Goal: Information Seeking & Learning: Learn about a topic

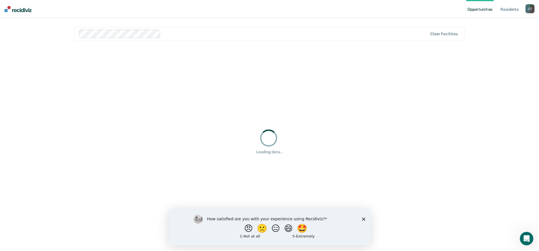
click at [364, 219] on icon "Close survey" at bounding box center [363, 218] width 3 height 3
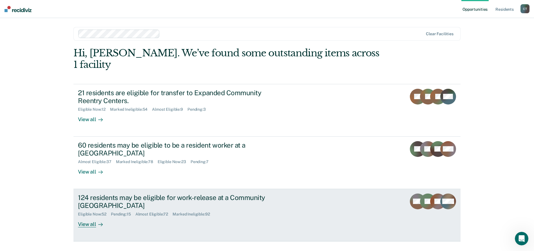
click at [239, 210] on div "Eligible Now : 52 Pending : 15 Almost Eligible : 72 Marked Ineligible : 92" at bounding box center [177, 213] width 198 height 7
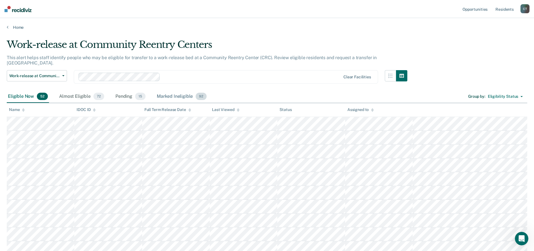
click at [172, 91] on div "Marked Ineligible 92" at bounding box center [182, 96] width 52 height 12
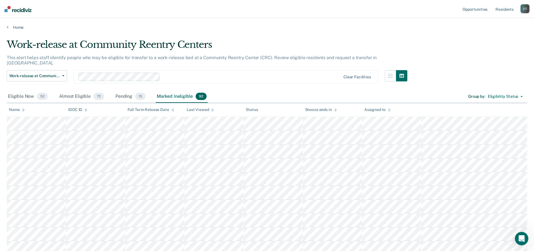
click at [116, 109] on th "IDOC ID" at bounding box center [95, 110] width 59 height 14
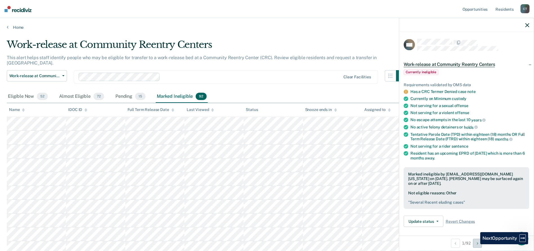
click at [476, 244] on button "Next Opportunity" at bounding box center [477, 243] width 9 height 9
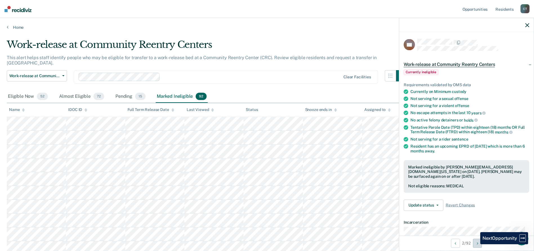
click at [476, 244] on button "Next Opportunity" at bounding box center [477, 243] width 9 height 9
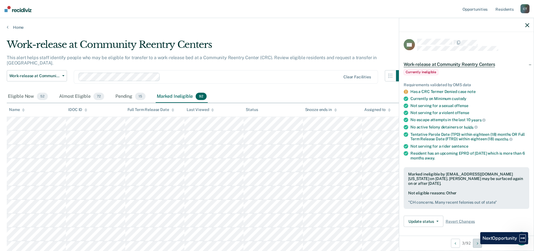
click at [476, 244] on button "Next Opportunity" at bounding box center [477, 243] width 9 height 9
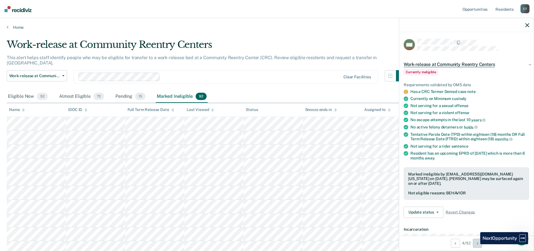
click at [476, 244] on button "Next Opportunity" at bounding box center [477, 243] width 9 height 9
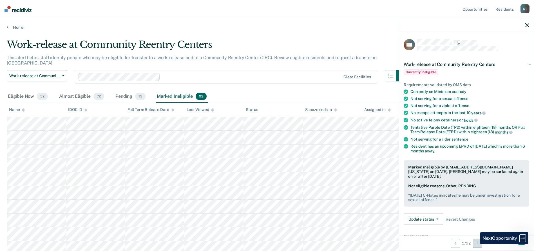
click at [476, 244] on button "Next Opportunity" at bounding box center [477, 243] width 9 height 9
click at [458, 244] on button "Previous Opportunity" at bounding box center [455, 243] width 9 height 9
click at [479, 245] on button "Next Opportunity" at bounding box center [477, 243] width 9 height 9
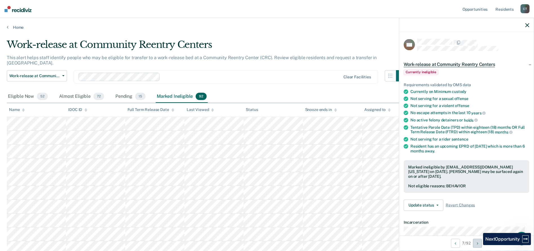
click at [479, 245] on button "Next Opportunity" at bounding box center [477, 243] width 9 height 9
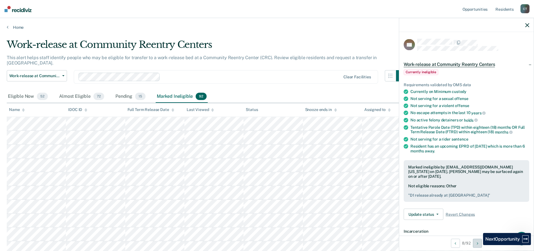
click at [479, 245] on button "Next Opportunity" at bounding box center [477, 243] width 9 height 9
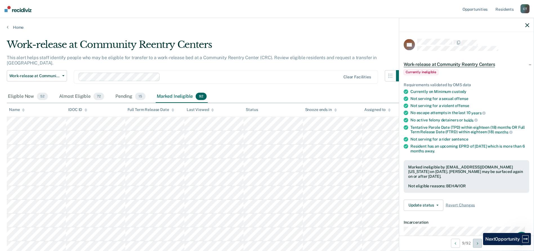
click at [479, 245] on button "Next Opportunity" at bounding box center [477, 243] width 9 height 9
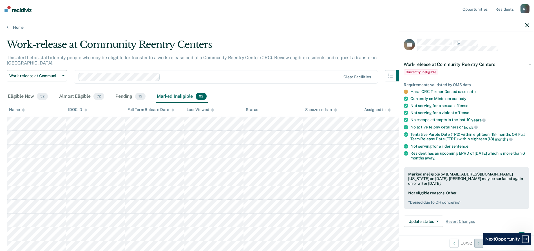
click at [479, 245] on button "Next Opportunity" at bounding box center [479, 243] width 9 height 9
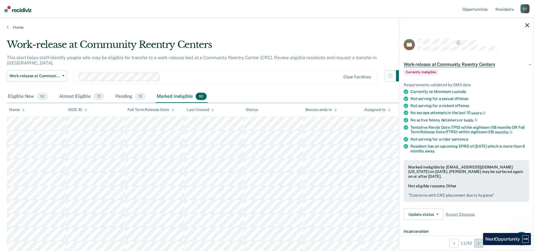
click at [479, 245] on button "Next Opportunity" at bounding box center [479, 243] width 9 height 9
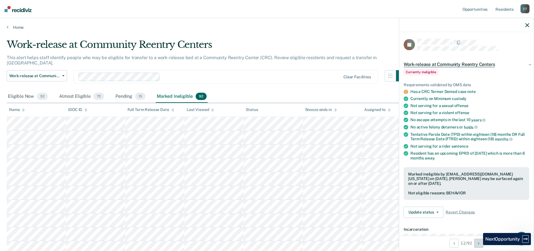
click at [479, 245] on button "Next Opportunity" at bounding box center [479, 243] width 9 height 9
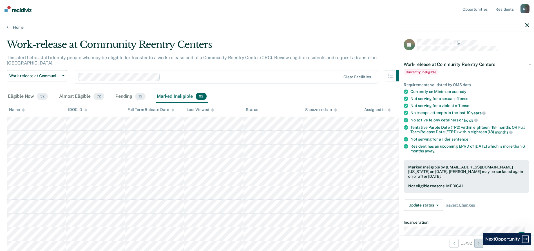
click at [479, 245] on button "Next Opportunity" at bounding box center [479, 243] width 9 height 9
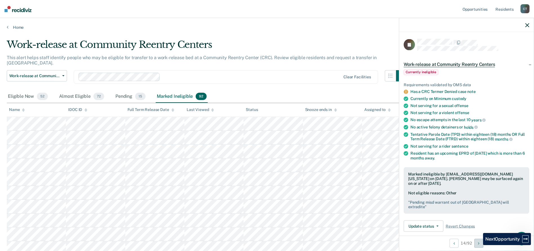
click at [479, 245] on button "Next Opportunity" at bounding box center [479, 243] width 9 height 9
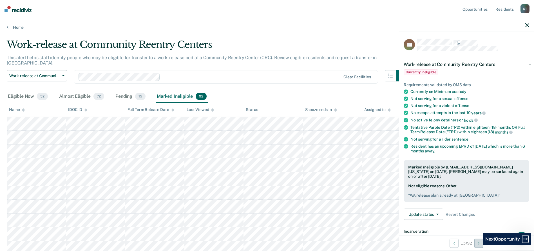
click at [479, 245] on button "Next Opportunity" at bounding box center [479, 243] width 9 height 9
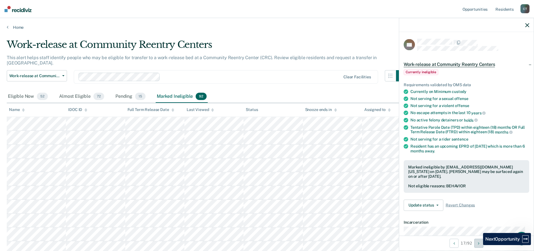
click at [479, 245] on button "Next Opportunity" at bounding box center [479, 243] width 9 height 9
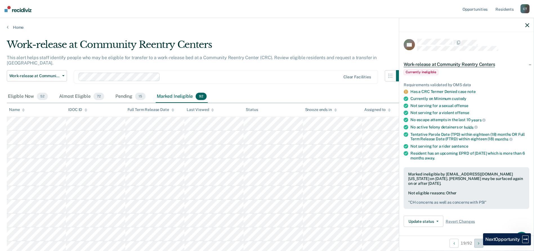
click at [479, 245] on button "Next Opportunity" at bounding box center [479, 243] width 9 height 9
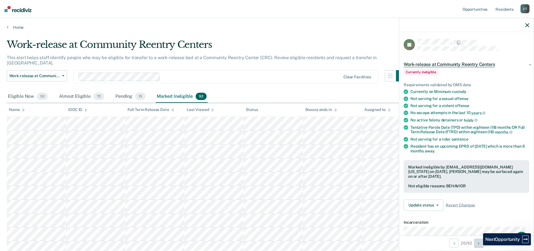
click at [479, 245] on button "Next Opportunity" at bounding box center [479, 243] width 9 height 9
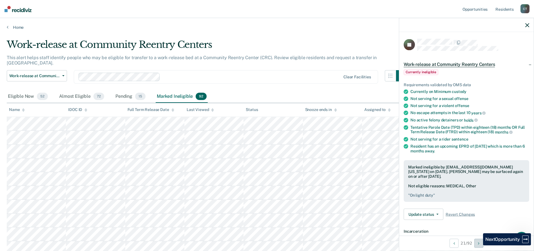
click at [479, 245] on button "Next Opportunity" at bounding box center [479, 243] width 9 height 9
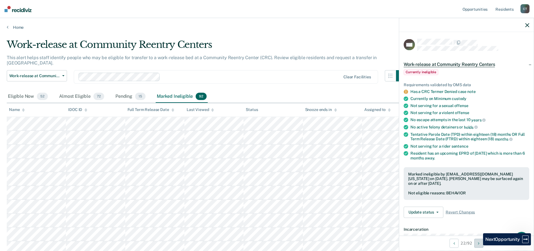
click at [479, 245] on button "Next Opportunity" at bounding box center [479, 243] width 9 height 9
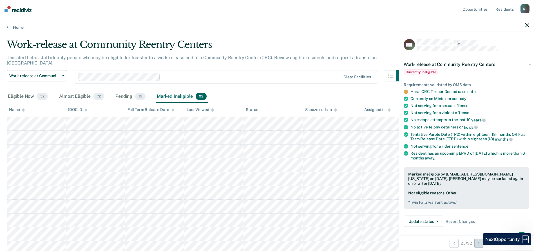
click at [479, 245] on button "Next Opportunity" at bounding box center [479, 243] width 9 height 9
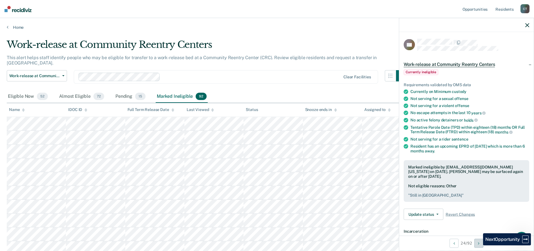
click at [479, 245] on button "Next Opportunity" at bounding box center [479, 243] width 9 height 9
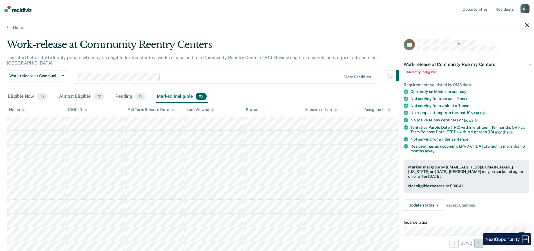
click at [479, 245] on button "Next Opportunity" at bounding box center [479, 243] width 9 height 9
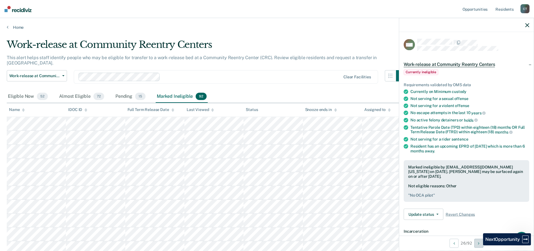
click at [479, 245] on button "Next Opportunity" at bounding box center [479, 243] width 9 height 9
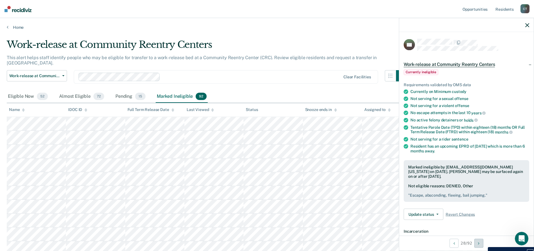
click at [484, 243] on button "Next Opportunity" at bounding box center [479, 243] width 9 height 9
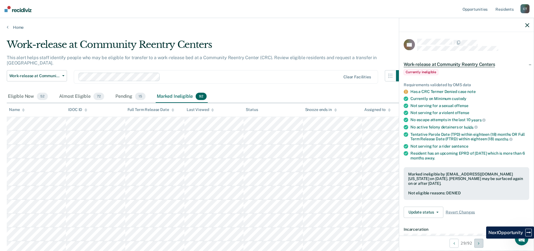
click at [482, 242] on button "Next Opportunity" at bounding box center [479, 243] width 9 height 9
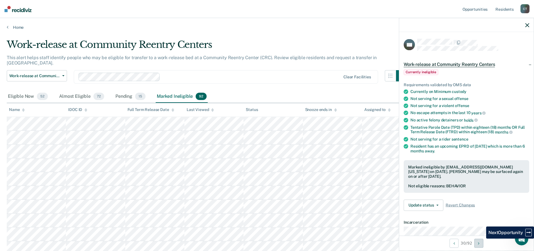
click at [482, 242] on button "Next Opportunity" at bounding box center [479, 243] width 9 height 9
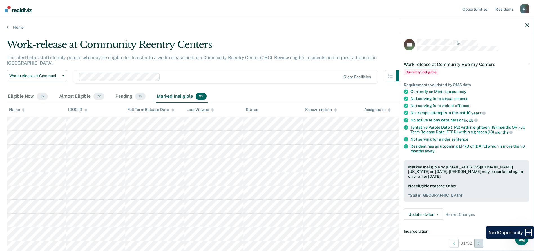
click at [482, 242] on button "Next Opportunity" at bounding box center [479, 243] width 9 height 9
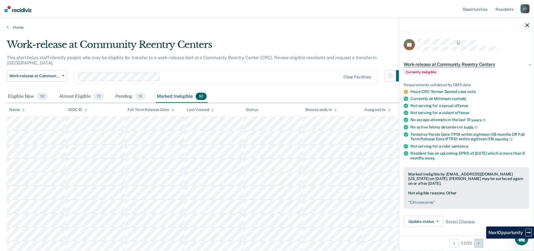
click at [482, 242] on button "Next Opportunity" at bounding box center [479, 243] width 9 height 9
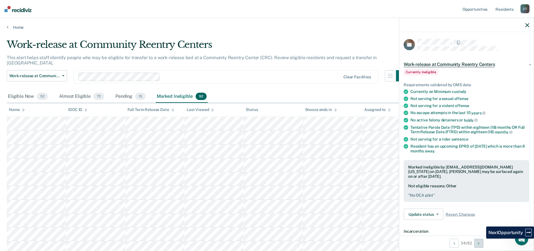
click at [482, 242] on button "Next Opportunity" at bounding box center [479, 243] width 9 height 9
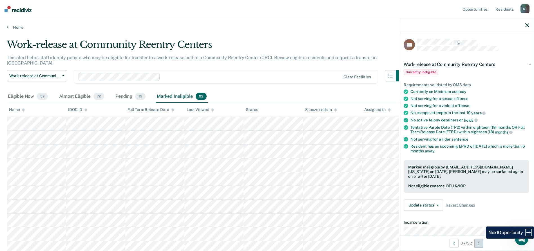
click at [482, 242] on button "Next Opportunity" at bounding box center [479, 243] width 9 height 9
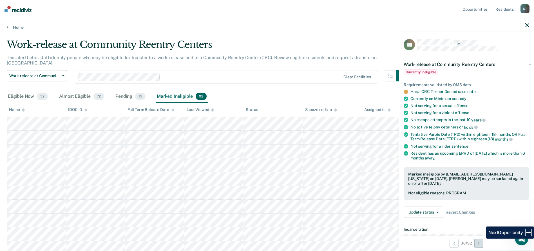
click at [482, 242] on button "Next Opportunity" at bounding box center [479, 243] width 9 height 9
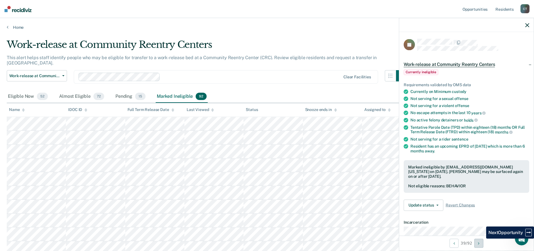
click at [482, 242] on button "Next Opportunity" at bounding box center [479, 243] width 9 height 9
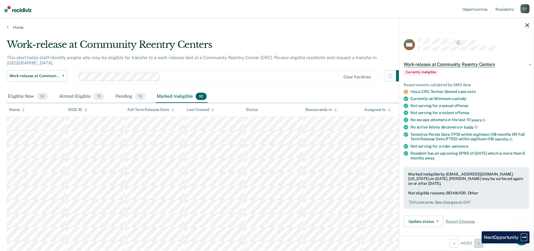
click at [478, 243] on button "Next Opportunity" at bounding box center [479, 243] width 9 height 9
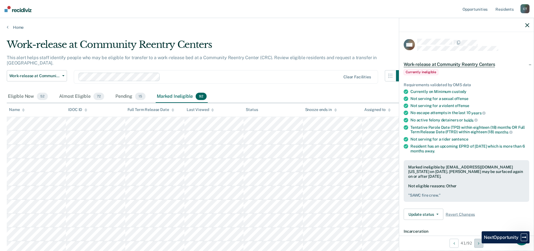
click at [478, 243] on button "Next Opportunity" at bounding box center [479, 243] width 9 height 9
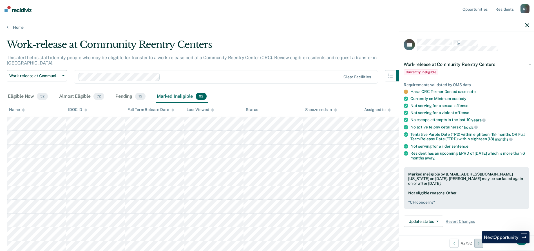
click at [478, 243] on button "Next Opportunity" at bounding box center [479, 243] width 9 height 9
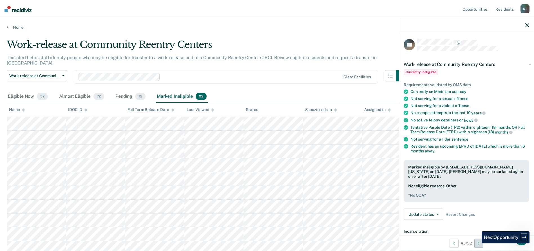
click at [478, 243] on button "Next Opportunity" at bounding box center [479, 243] width 9 height 9
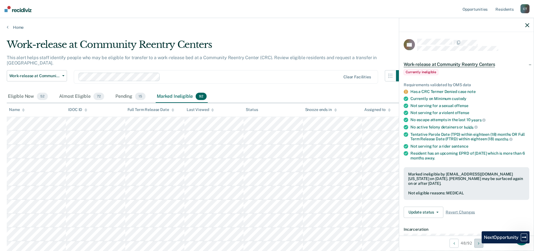
click at [478, 243] on button "Next Opportunity" at bounding box center [479, 243] width 9 height 9
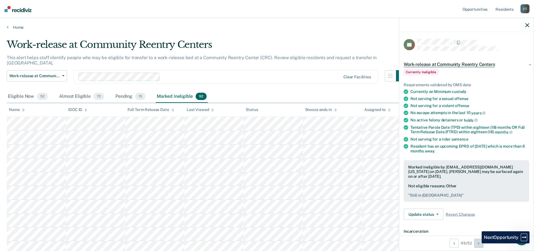
click at [478, 243] on button "Next Opportunity" at bounding box center [479, 243] width 9 height 9
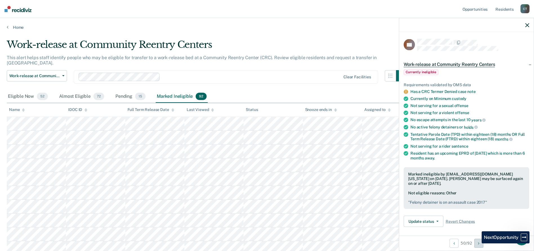
click at [478, 243] on button "Next Opportunity" at bounding box center [479, 243] width 9 height 9
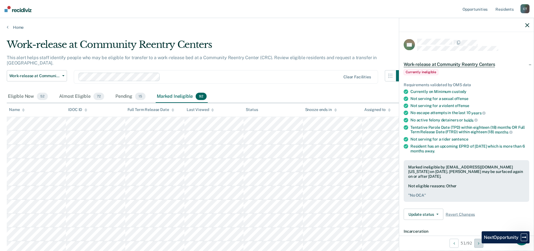
click at [478, 243] on button "Next Opportunity" at bounding box center [479, 243] width 9 height 9
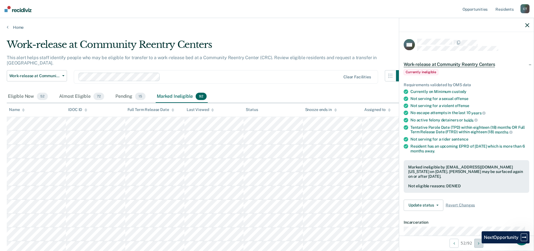
click at [478, 243] on button "Next Opportunity" at bounding box center [479, 243] width 9 height 9
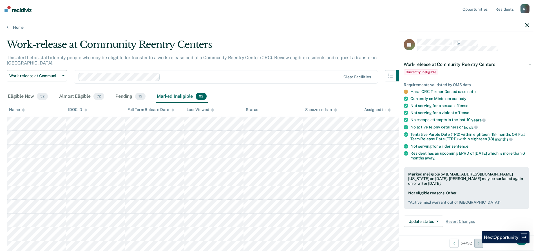
click at [478, 243] on button "Next Opportunity" at bounding box center [479, 243] width 9 height 9
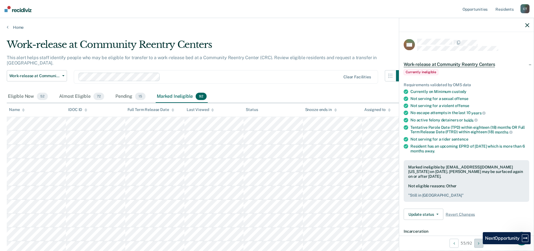
click at [476, 241] on button "Next Opportunity" at bounding box center [479, 243] width 9 height 9
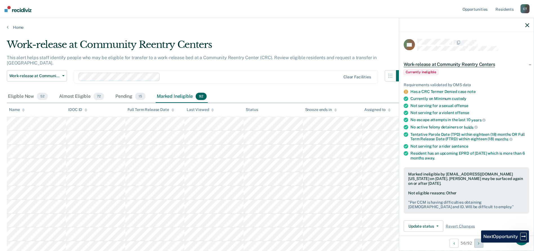
click at [477, 243] on button "Next Opportunity" at bounding box center [479, 243] width 9 height 9
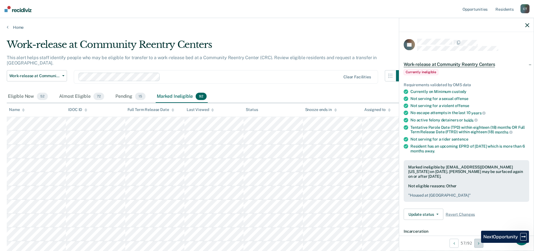
click at [477, 243] on button "Next Opportunity" at bounding box center [479, 243] width 9 height 9
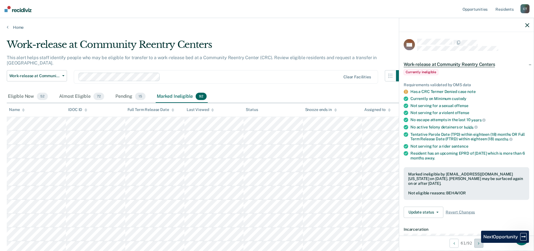
click at [477, 243] on button "Next Opportunity" at bounding box center [479, 243] width 9 height 9
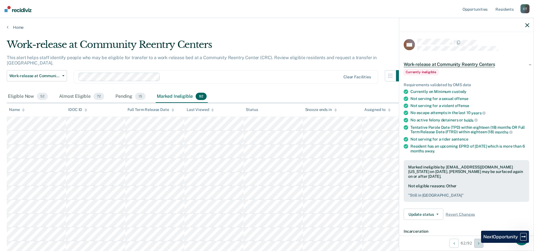
click at [477, 243] on button "Next Opportunity" at bounding box center [479, 243] width 9 height 9
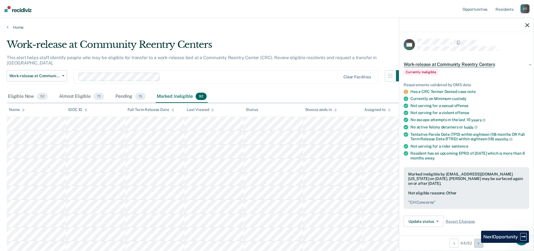
click at [477, 243] on button "Next Opportunity" at bounding box center [479, 243] width 9 height 9
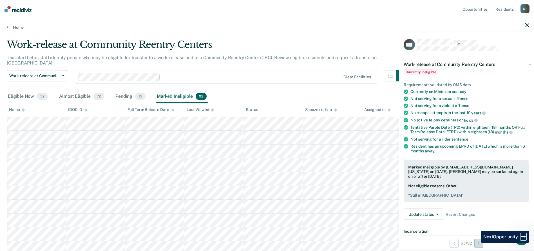
click at [479, 244] on icon "Next Opportunity" at bounding box center [478, 243] width 1 height 4
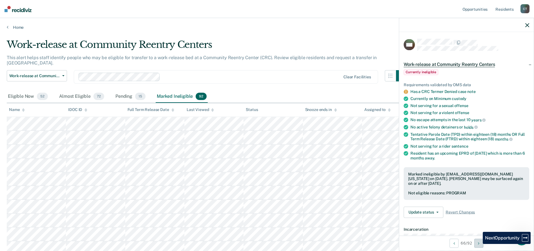
click at [479, 244] on icon "Next Opportunity" at bounding box center [478, 243] width 1 height 4
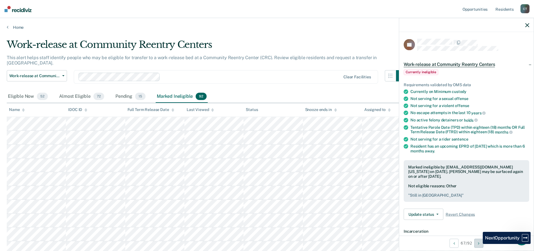
click at [479, 244] on icon "Next Opportunity" at bounding box center [478, 243] width 1 height 4
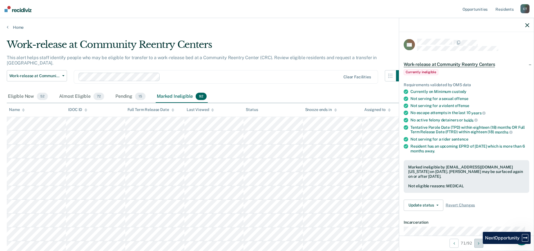
click at [479, 244] on icon "Next Opportunity" at bounding box center [478, 243] width 1 height 4
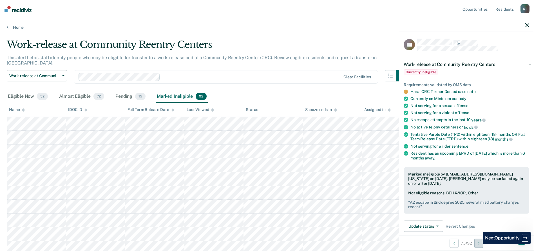
click at [479, 244] on icon "Next Opportunity" at bounding box center [478, 243] width 1 height 4
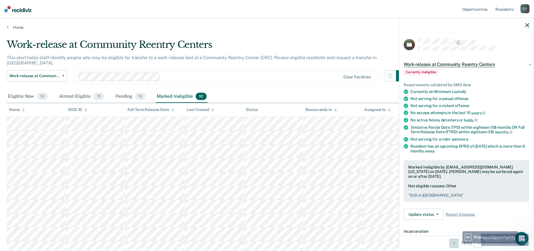
click at [457, 245] on button "Previous Opportunity" at bounding box center [454, 243] width 9 height 9
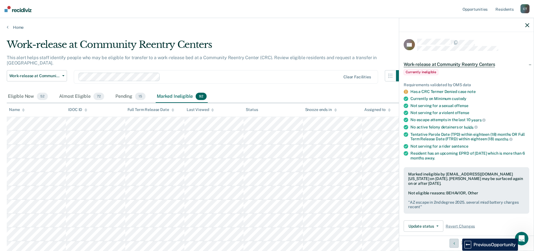
scroll to position [28, 0]
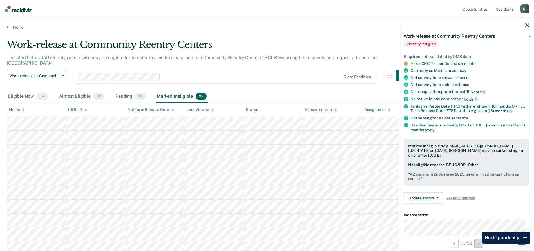
click at [479, 244] on button "Next Opportunity" at bounding box center [479, 243] width 9 height 9
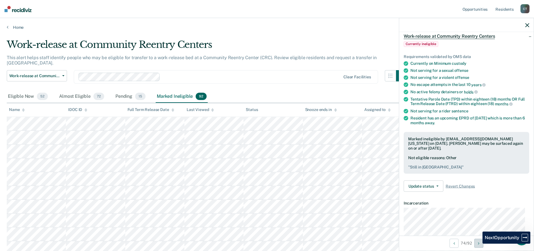
click at [479, 244] on button "Next Opportunity" at bounding box center [479, 243] width 9 height 9
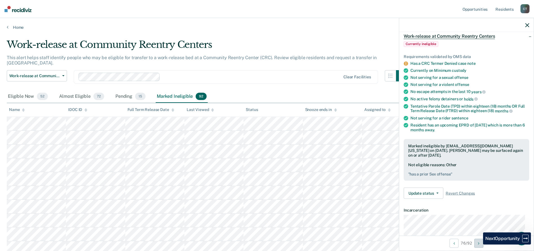
click at [479, 245] on icon "Next Opportunity" at bounding box center [478, 243] width 1 height 4
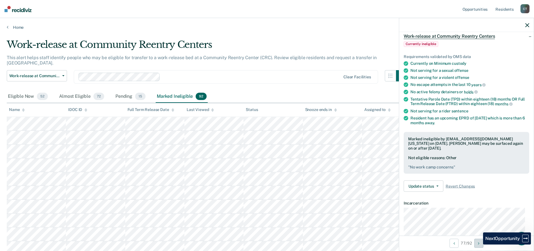
click at [479, 245] on icon "Next Opportunity" at bounding box center [478, 243] width 1 height 4
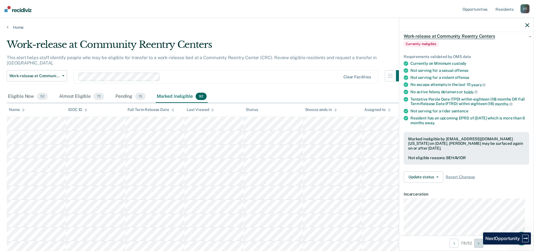
click at [479, 245] on icon "Next Opportunity" at bounding box center [478, 243] width 1 height 4
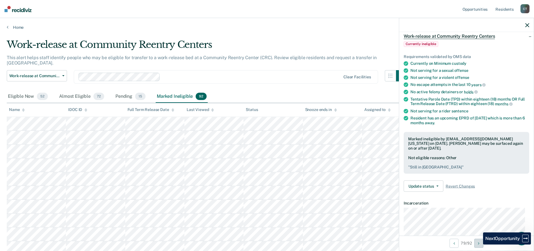
click at [479, 245] on icon "Next Opportunity" at bounding box center [478, 243] width 1 height 4
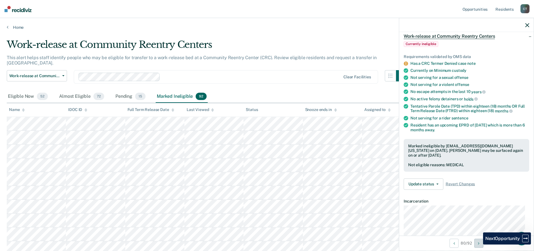
click at [479, 245] on icon "Next Opportunity" at bounding box center [478, 243] width 1 height 4
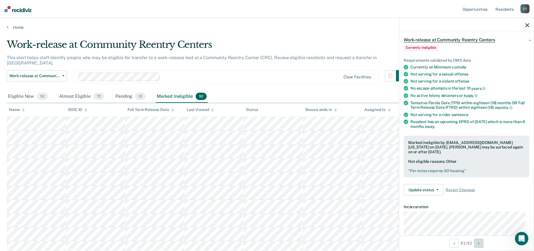
scroll to position [56, 0]
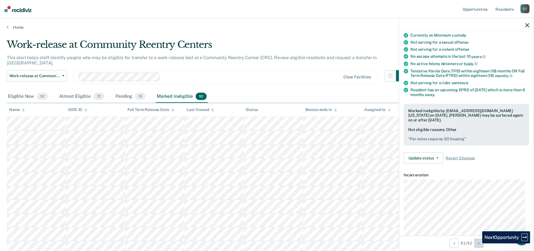
click at [478, 243] on button "Next Opportunity" at bounding box center [479, 243] width 9 height 9
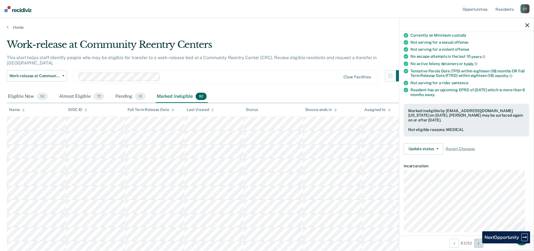
click at [478, 243] on button "Next Opportunity" at bounding box center [479, 243] width 9 height 9
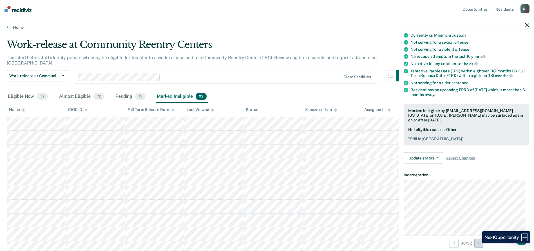
click at [478, 243] on button "Next Opportunity" at bounding box center [479, 243] width 9 height 9
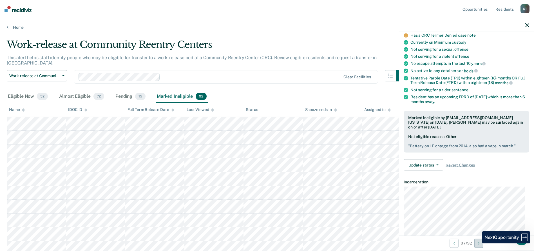
scroll to position [63, 0]
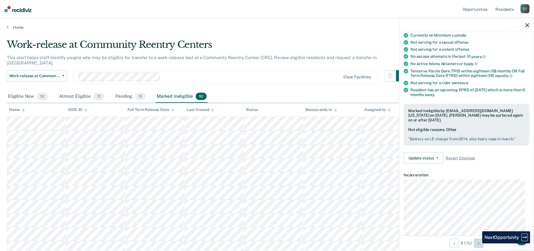
click at [478, 243] on button "Next Opportunity" at bounding box center [479, 243] width 9 height 9
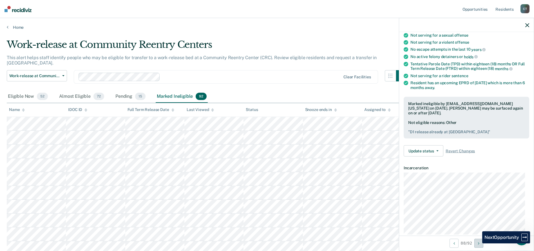
scroll to position [56, 0]
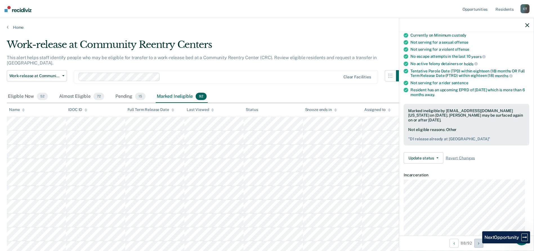
click at [478, 243] on button "Next Opportunity" at bounding box center [479, 243] width 9 height 9
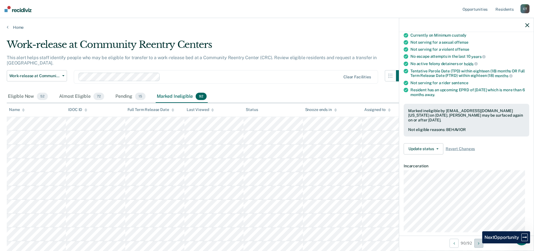
click at [478, 243] on button "Next Opportunity" at bounding box center [479, 243] width 9 height 9
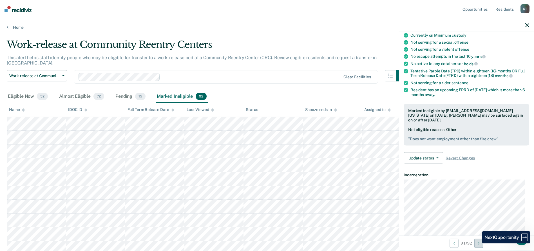
click at [478, 243] on button "Next Opportunity" at bounding box center [479, 243] width 9 height 9
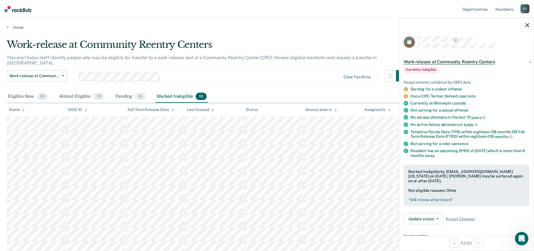
scroll to position [0, 0]
